Goal: Navigation & Orientation: Find specific page/section

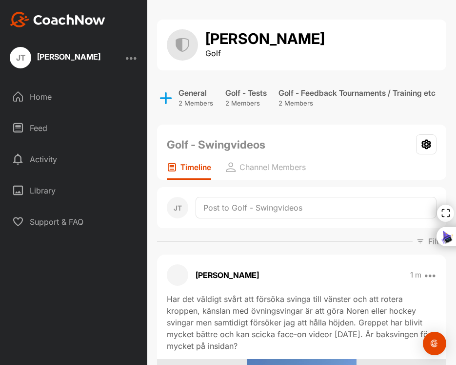
scroll to position [756, 0]
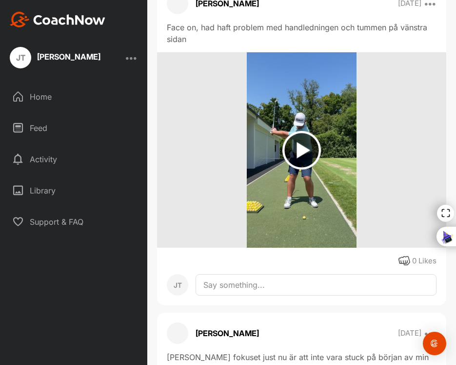
click at [68, 159] on div "Activity" at bounding box center [74, 159] width 138 height 24
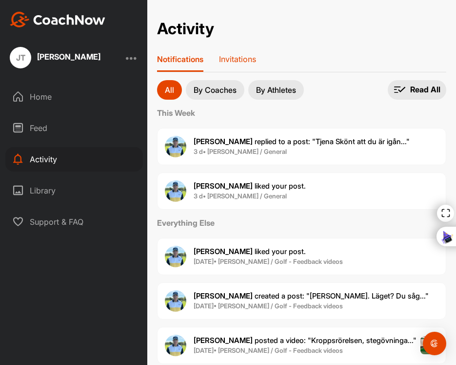
click at [239, 61] on p "Invitations" at bounding box center [237, 59] width 37 height 10
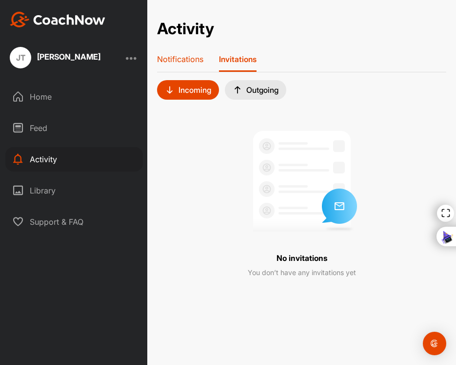
click at [190, 62] on p "Notifications" at bounding box center [180, 59] width 46 height 10
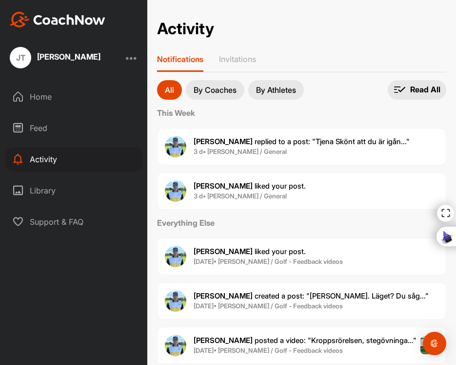
click at [73, 135] on div "Feed" at bounding box center [74, 128] width 138 height 24
